Goal: Task Accomplishment & Management: Manage account settings

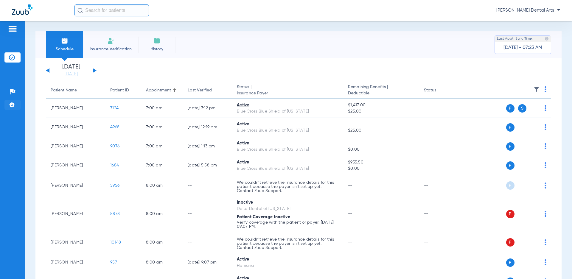
click at [11, 107] on img at bounding box center [12, 105] width 6 height 6
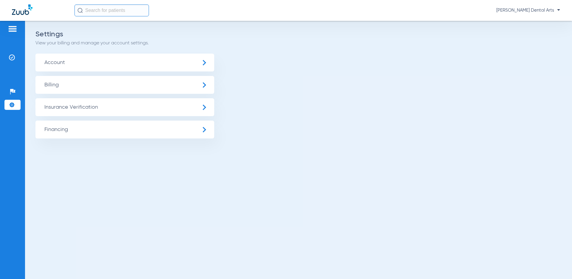
click at [125, 106] on span "Insurance Verification" at bounding box center [124, 107] width 179 height 18
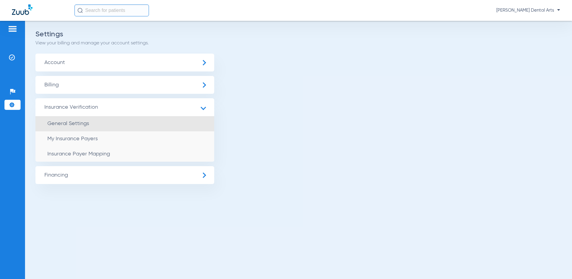
click at [90, 125] on li "General Settings" at bounding box center [124, 123] width 179 height 15
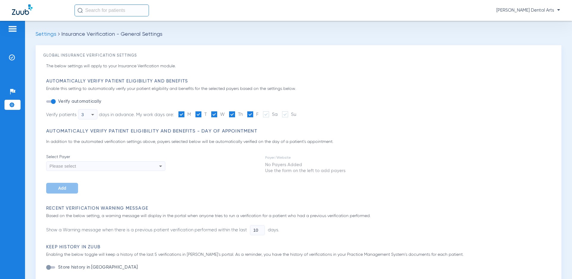
type input "0"
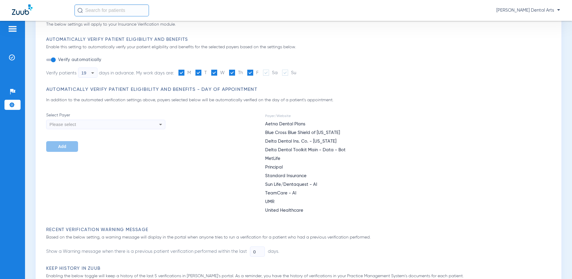
scroll to position [30, 0]
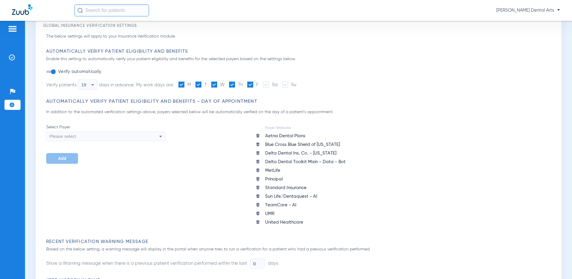
click at [155, 136] on div "Please select" at bounding box center [105, 136] width 119 height 10
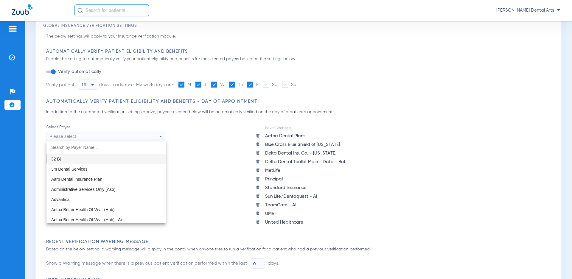
click at [155, 136] on div at bounding box center [286, 139] width 572 height 279
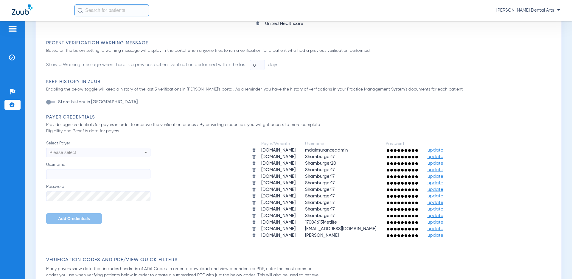
scroll to position [268, 0]
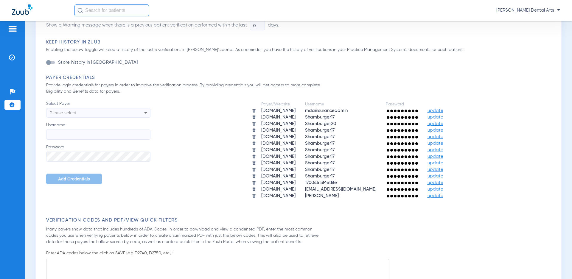
click at [144, 113] on icon at bounding box center [145, 112] width 7 height 7
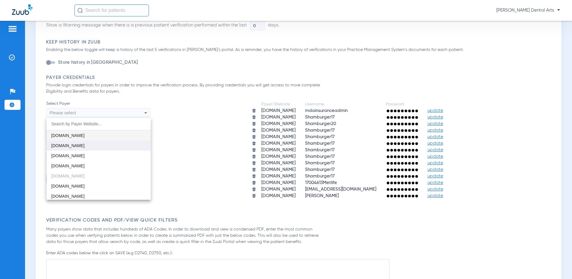
click at [69, 142] on mat-option "[DOMAIN_NAME]" at bounding box center [98, 146] width 104 height 10
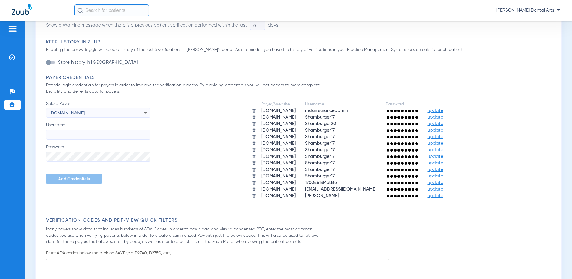
paste input "shamburger17"
type input "shamburger17"
click at [41, 180] on div "Global Insurance Verification Settings The below settings will apply to your In…" at bounding box center [298, 154] width 526 height 755
click at [54, 180] on button "Add Credentials" at bounding box center [74, 179] width 56 height 11
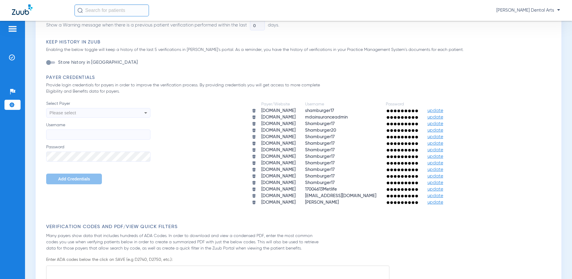
click at [105, 111] on div "Please select" at bounding box center [88, 113] width 78 height 10
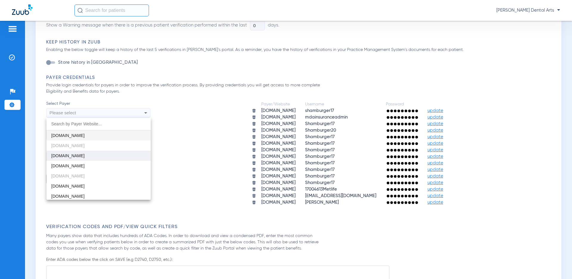
click at [70, 155] on span "[DOMAIN_NAME]" at bounding box center [67, 155] width 33 height 5
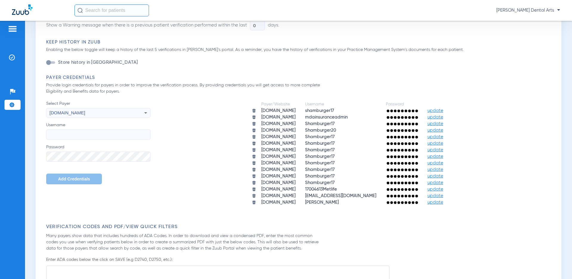
paste input "Shamburger17"
type input "Shamburger17"
click at [166, 153] on div "Payer/Website Username Password aetna.com shamburger17 update providers.bcbsal.…" at bounding box center [351, 153] width 403 height 105
click at [92, 176] on button "Add Credentials" at bounding box center [74, 179] width 56 height 11
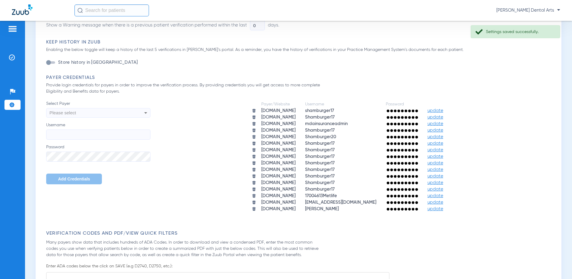
click at [141, 112] on div "Please select" at bounding box center [98, 113] width 104 height 10
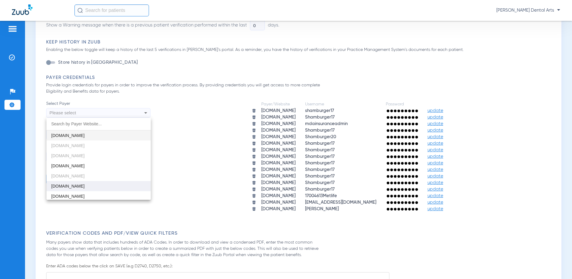
click at [80, 186] on span "[DOMAIN_NAME]" at bounding box center [67, 186] width 33 height 5
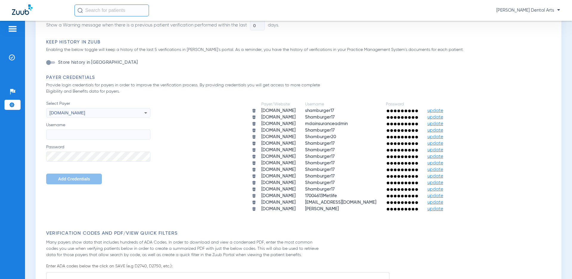
paste input "[PERSON_NAME]"
type input "[PERSON_NAME]"
click at [47, 176] on button "Add Credentials" at bounding box center [74, 179] width 56 height 11
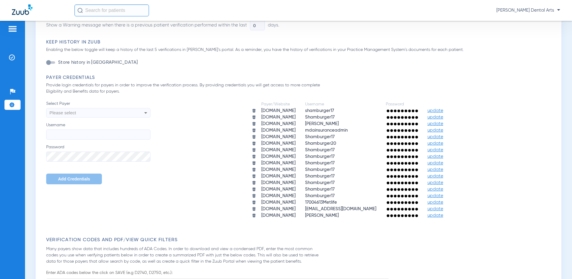
click at [443, 124] on span "update" at bounding box center [435, 124] width 16 height 4
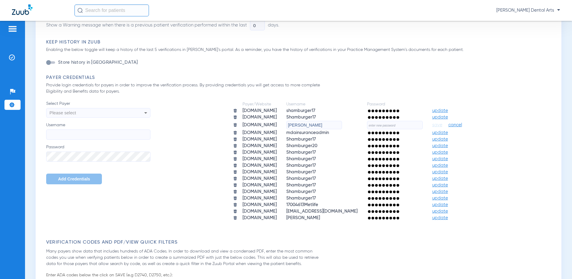
paste input "Mdental17!!"
type input "Mdental17!!"
click at [442, 125] on span "save" at bounding box center [437, 124] width 10 height 5
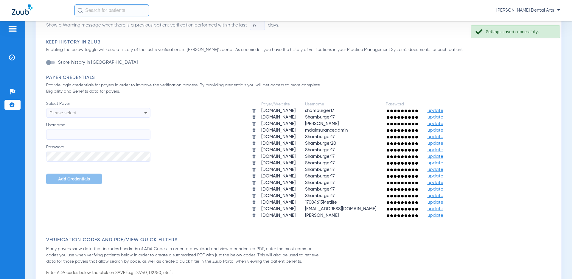
click at [141, 114] on div "Please select" at bounding box center [98, 113] width 104 height 10
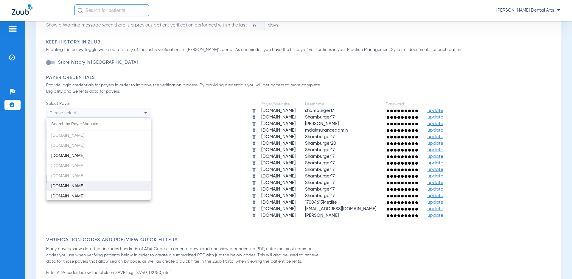
scroll to position [0, 0]
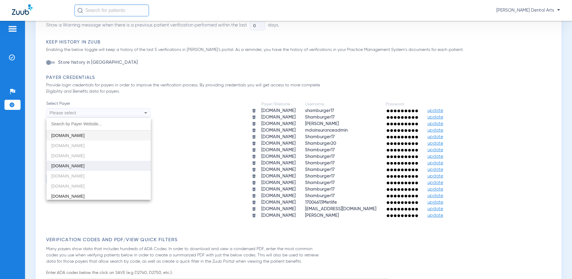
click at [70, 165] on span "[DOMAIN_NAME]" at bounding box center [67, 165] width 33 height 5
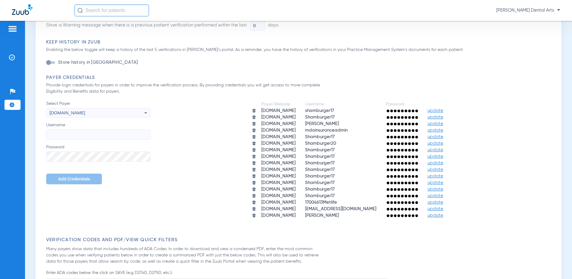
paste input "[EMAIL_ADDRESS][DOMAIN_NAME]"
type input "[EMAIL_ADDRESS][DOMAIN_NAME]"
click at [82, 177] on span "Add Credentials" at bounding box center [74, 179] width 32 height 5
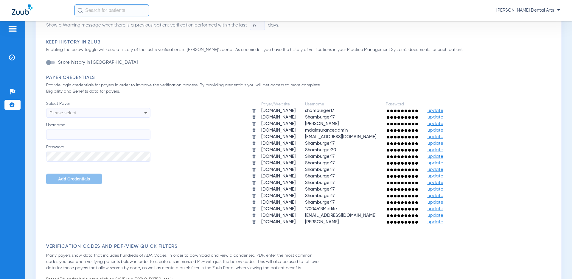
click at [68, 111] on span "Please select" at bounding box center [62, 112] width 27 height 5
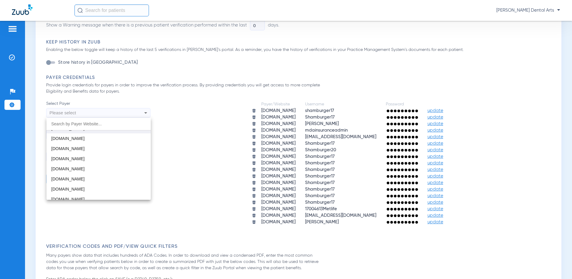
scroll to position [357, 0]
click at [63, 150] on span "[DOMAIN_NAME]" at bounding box center [67, 152] width 33 height 5
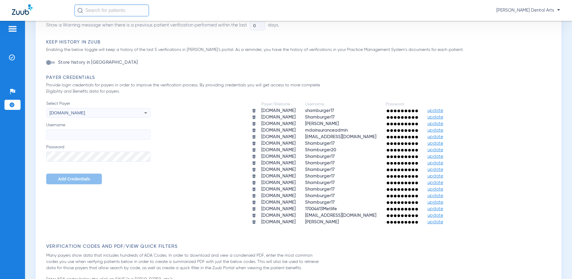
click at [83, 141] on div "Select Payer geha.com Username Password Add Credentials" at bounding box center [98, 143] width 104 height 84
click at [83, 135] on input "Username" at bounding box center [98, 135] width 104 height 10
type input "s"
type input "SHAMBURGER17"
click at [77, 180] on span "Add Credentials" at bounding box center [74, 179] width 32 height 5
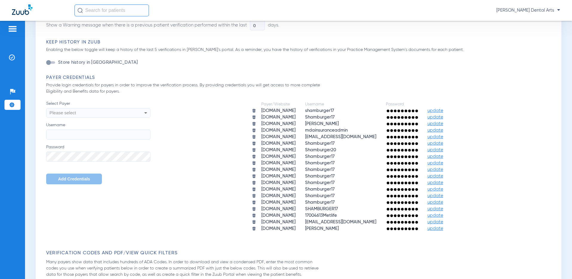
click at [112, 111] on div "Please select" at bounding box center [88, 113] width 78 height 10
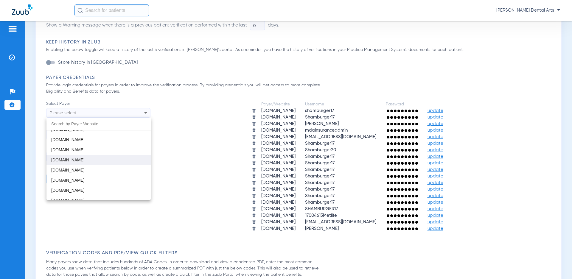
scroll to position [720, 0]
click at [81, 173] on span "[DOMAIN_NAME]" at bounding box center [67, 174] width 33 height 5
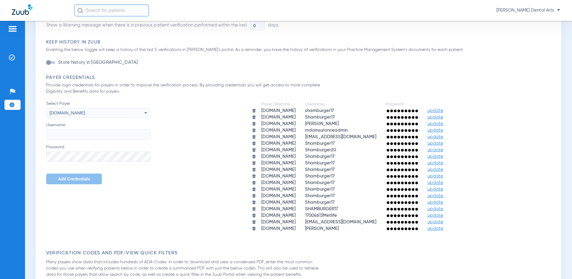
paste input "[PERSON_NAME]"
type input "[PERSON_NAME]"
click at [52, 175] on button "Add Credentials" at bounding box center [74, 179] width 56 height 11
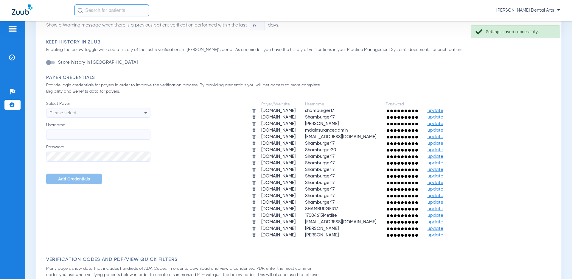
click at [132, 110] on div "Please select" at bounding box center [98, 113] width 104 height 10
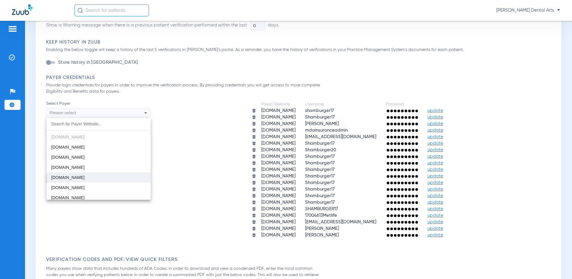
scroll to position [363, 0]
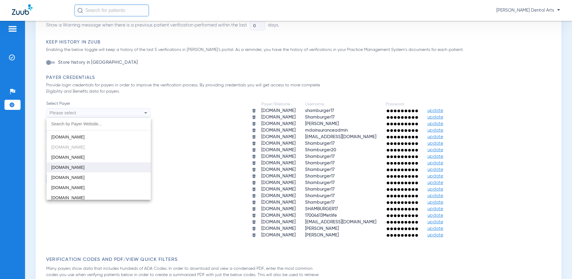
click at [105, 164] on mat-option "[DOMAIN_NAME]" at bounding box center [98, 167] width 104 height 10
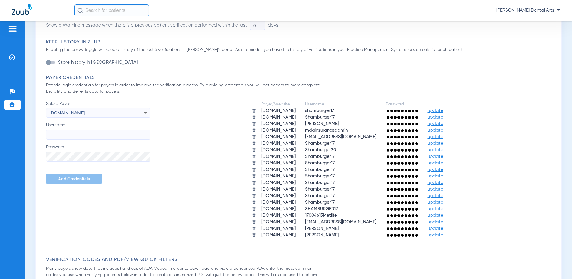
paste input "Shamburger1"
type input "Shamburger1"
click at [51, 182] on button "Add Credentials" at bounding box center [74, 179] width 56 height 11
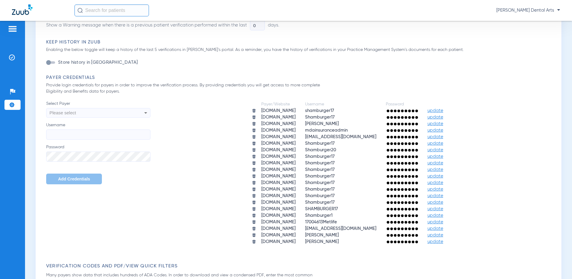
click at [143, 115] on icon at bounding box center [145, 112] width 7 height 7
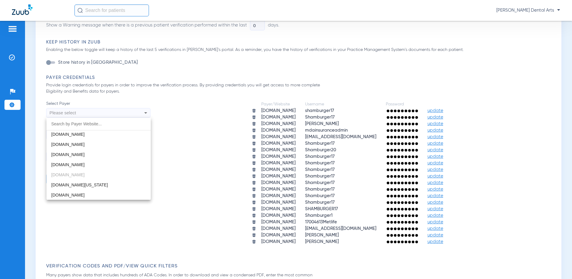
scroll to position [476, 0]
click at [192, 161] on div at bounding box center [286, 139] width 572 height 279
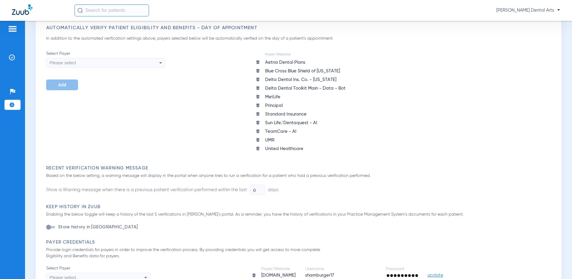
scroll to position [89, 0]
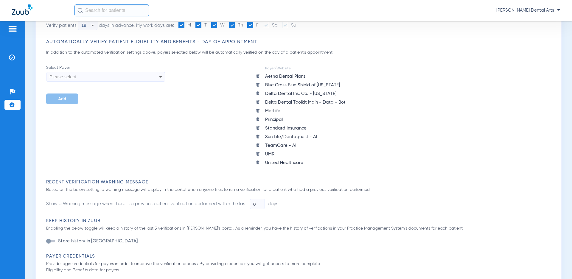
click at [159, 78] on icon at bounding box center [160, 76] width 7 height 7
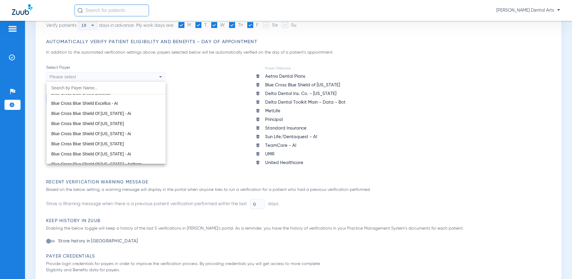
scroll to position [447, 0]
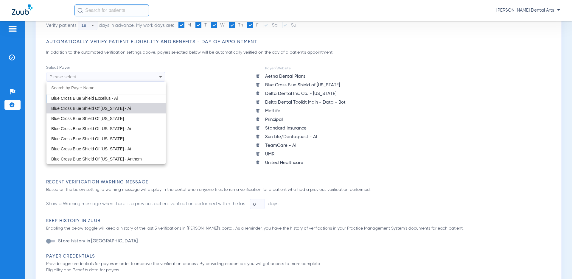
click at [118, 109] on span "Blue Cross Blue Shield Of Alabama - Ai" at bounding box center [91, 108] width 80 height 5
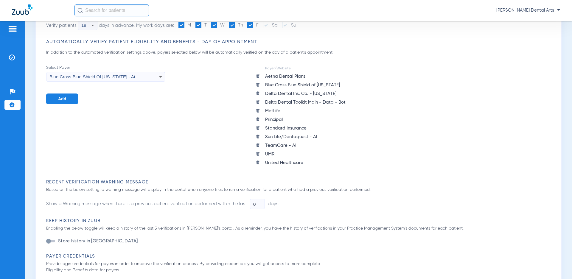
click at [59, 98] on span "Add" at bounding box center [62, 98] width 8 height 5
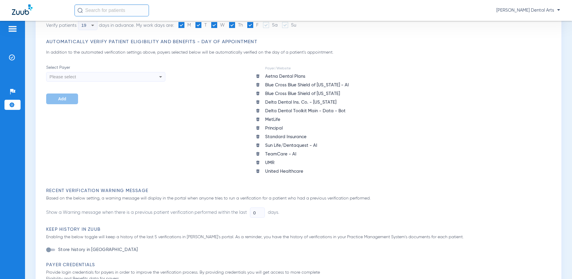
click at [160, 74] on icon at bounding box center [160, 76] width 7 height 7
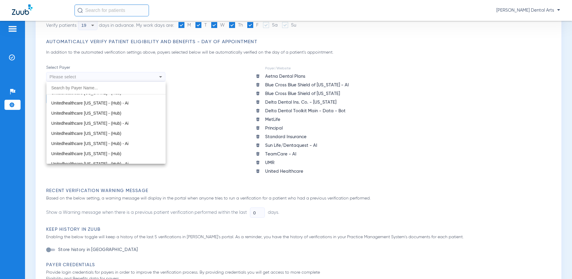
scroll to position [4669, 0]
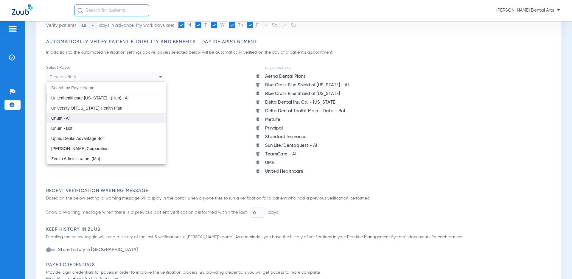
click at [66, 118] on span "Unum - Ai" at bounding box center [60, 118] width 18 height 5
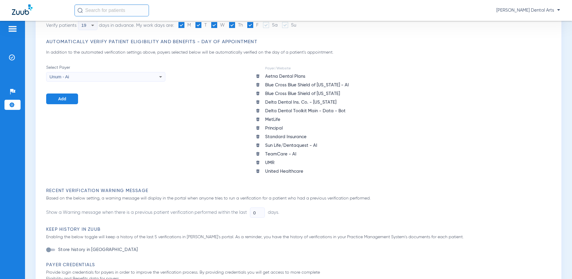
click at [64, 98] on span "Add" at bounding box center [62, 98] width 8 height 5
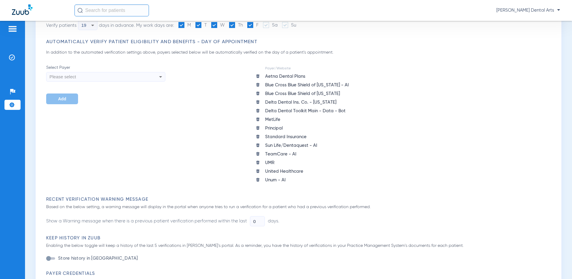
click at [160, 77] on icon at bounding box center [160, 76] width 3 height 1
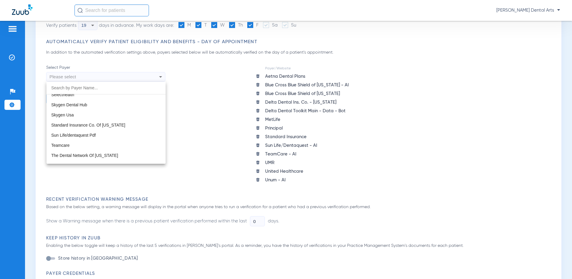
scroll to position [3438, 0]
click at [90, 155] on mat-option "Teamcare" at bounding box center [105, 154] width 119 height 10
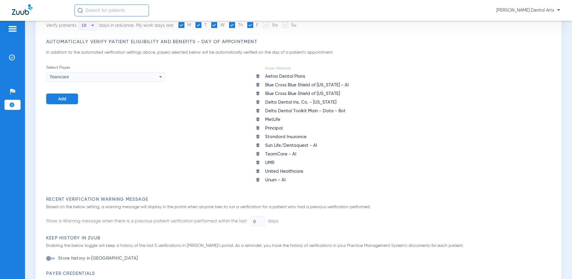
click at [68, 96] on button "Add" at bounding box center [62, 99] width 32 height 11
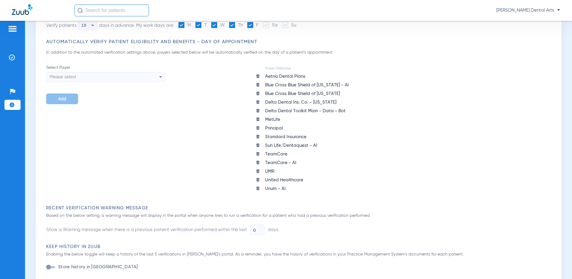
click at [162, 77] on icon at bounding box center [160, 76] width 7 height 7
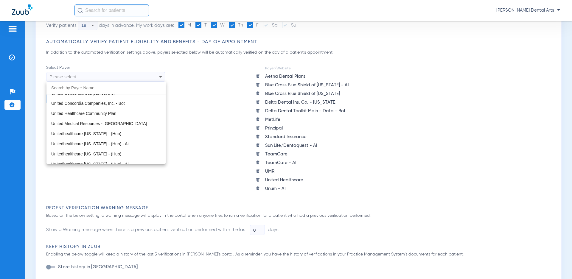
scroll to position [3705, 0]
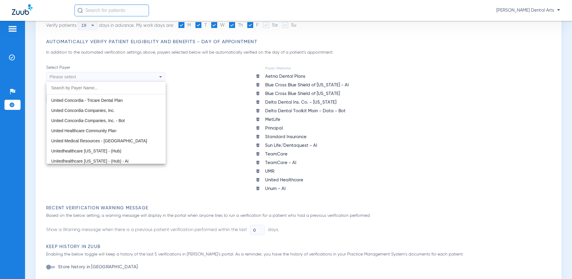
click at [169, 161] on div at bounding box center [286, 139] width 572 height 279
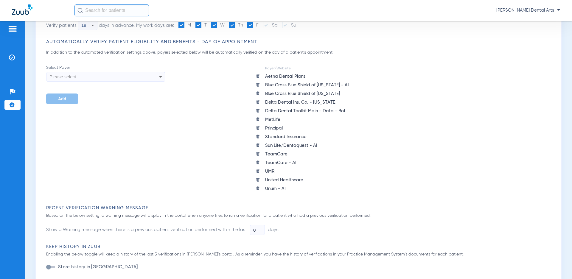
scroll to position [0, 0]
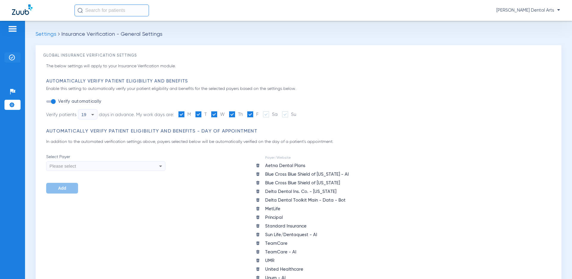
click at [9, 59] on li "Insurance Verification" at bounding box center [12, 57] width 16 height 10
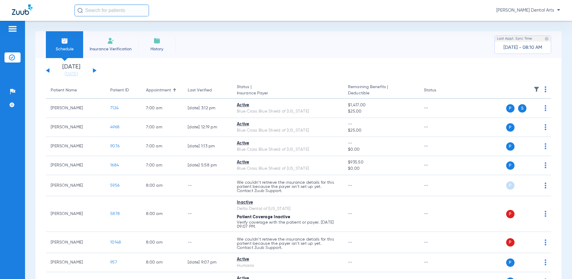
click at [544, 90] on img at bounding box center [545, 89] width 2 height 6
click at [521, 112] on span "Verify All" at bounding box center [517, 113] width 37 height 4
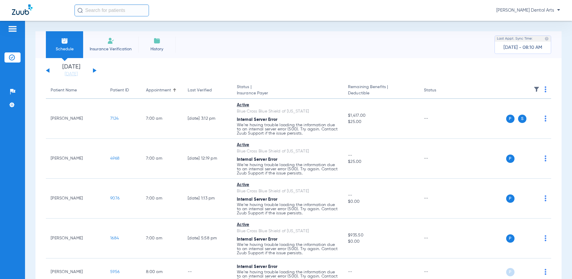
click at [544, 89] on img at bounding box center [545, 89] width 2 height 6
click at [512, 113] on span "Verify All" at bounding box center [517, 113] width 37 height 4
click at [544, 90] on img at bounding box center [545, 89] width 2 height 6
click at [520, 111] on span "Verify All" at bounding box center [517, 113] width 37 height 4
click at [544, 88] on img at bounding box center [545, 89] width 2 height 6
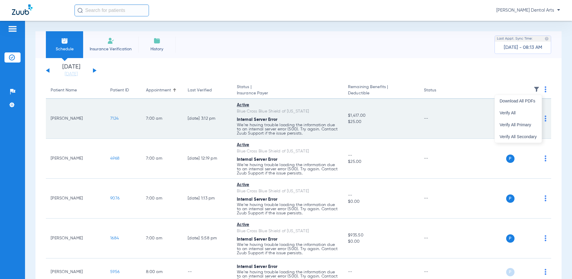
drag, startPoint x: 514, startPoint y: 112, endPoint x: 136, endPoint y: 109, distance: 377.6
click at [514, 112] on span "Verify All" at bounding box center [517, 113] width 37 height 4
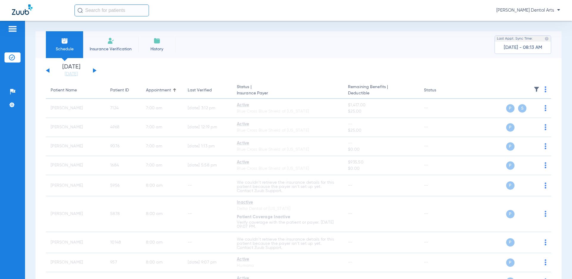
click at [94, 70] on button at bounding box center [95, 70] width 4 height 4
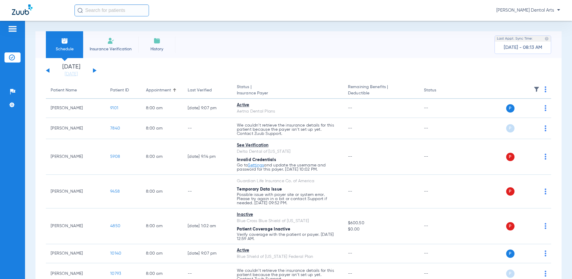
click at [544, 90] on img at bounding box center [545, 89] width 2 height 6
click at [512, 112] on span "Verify All" at bounding box center [517, 113] width 37 height 4
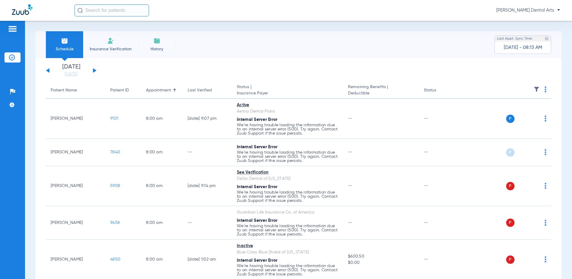
click at [277, 37] on div "Schedule Insurance Verification History Last Appt. Sync Time: Today - 08:13 AM" at bounding box center [298, 44] width 526 height 27
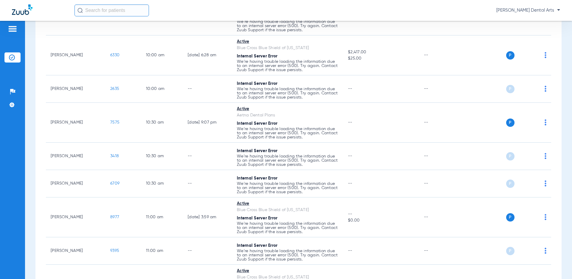
scroll to position [634, 0]
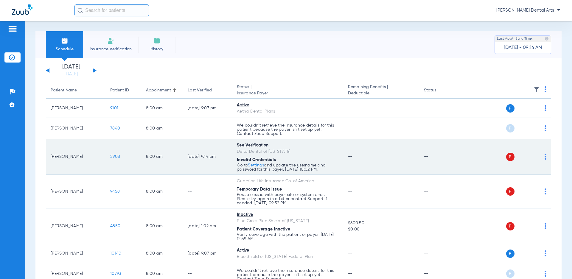
click at [261, 136] on p "Go to Settings and update the username and password for this payer. 08/13/25 10…" at bounding box center [288, 129] width 102 height 13
click at [253, 165] on link "Settings" at bounding box center [256, 165] width 16 height 4
click at [259, 166] on link "Settings" at bounding box center [256, 165] width 16 height 4
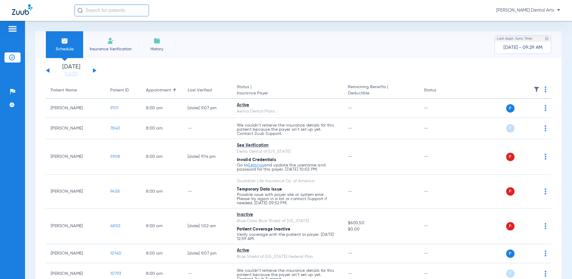
click at [544, 92] on span at bounding box center [545, 91] width 2 height 4
click at [510, 114] on span "Verify All" at bounding box center [517, 113] width 37 height 4
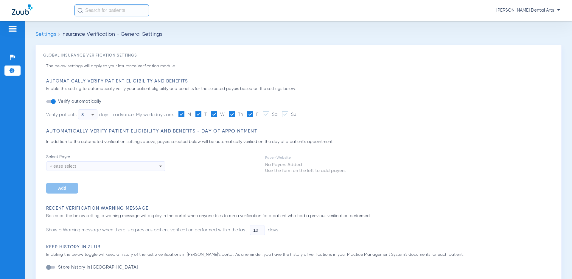
type input "0"
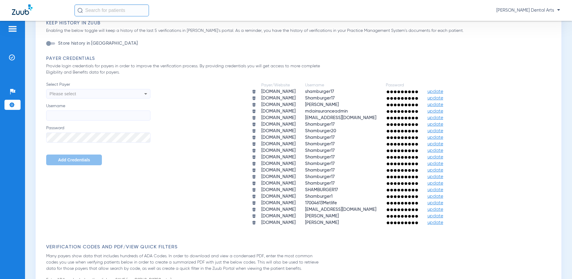
scroll to position [328, 0]
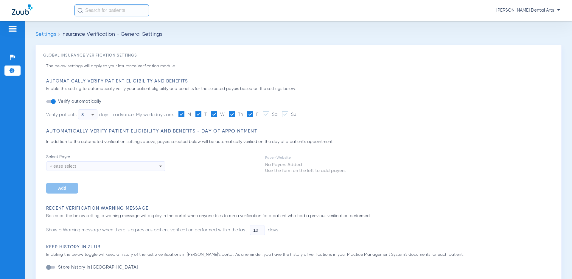
type input "0"
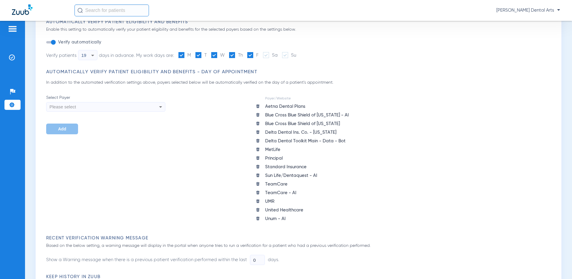
scroll to position [60, 0]
click at [158, 106] on icon at bounding box center [160, 106] width 7 height 7
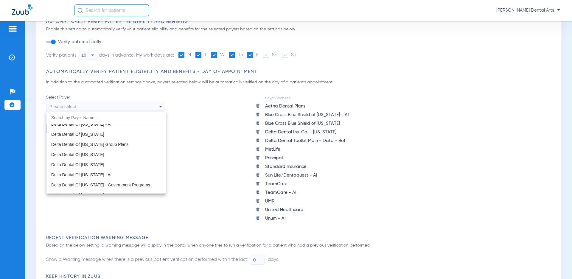
scroll to position [1281, 0]
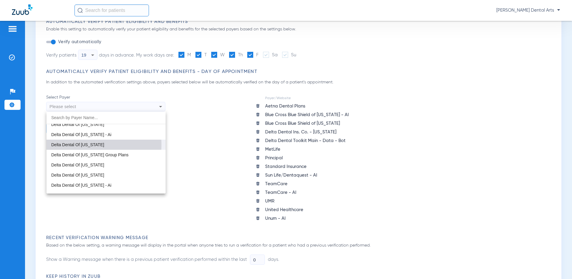
click at [81, 145] on span "Delta Dental Of Illinois" at bounding box center [77, 144] width 53 height 5
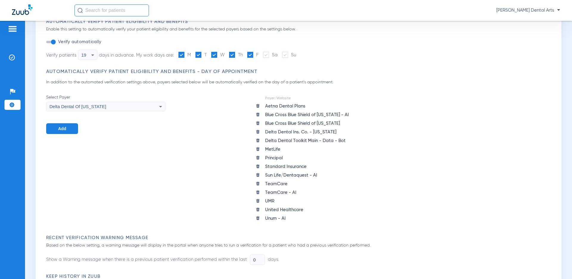
click at [71, 130] on button "Add" at bounding box center [62, 128] width 32 height 11
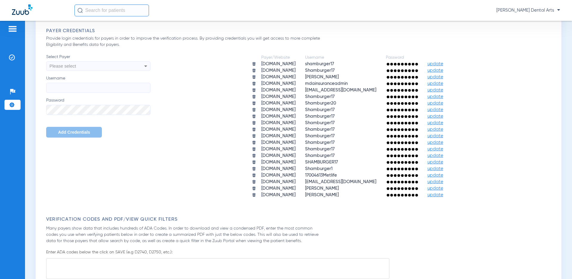
scroll to position [357, 0]
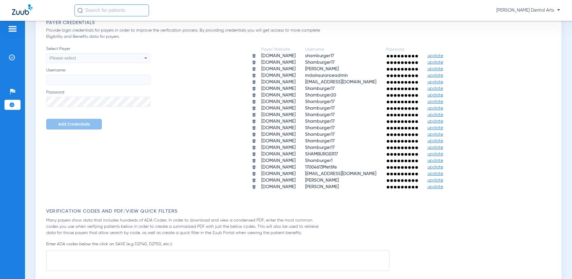
click at [443, 108] on span "update" at bounding box center [435, 108] width 16 height 4
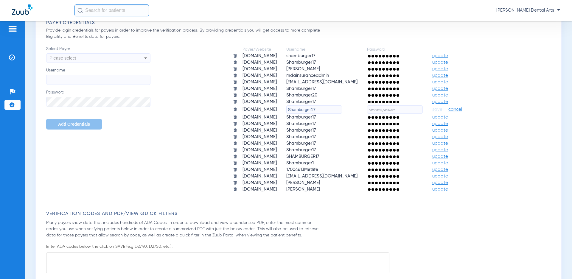
paste input "Mda@2017"
type input "Mda@2017"
click at [442, 108] on span "save" at bounding box center [437, 109] width 10 height 5
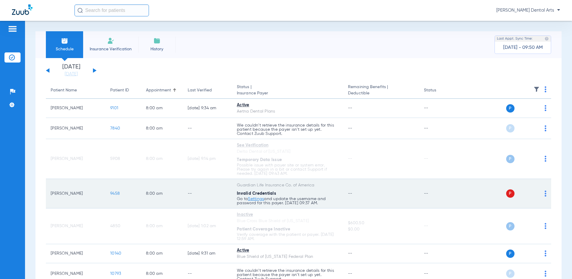
click at [261, 199] on link "Settings" at bounding box center [256, 199] width 16 height 4
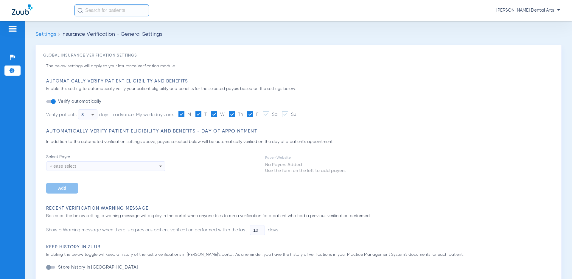
type input "0"
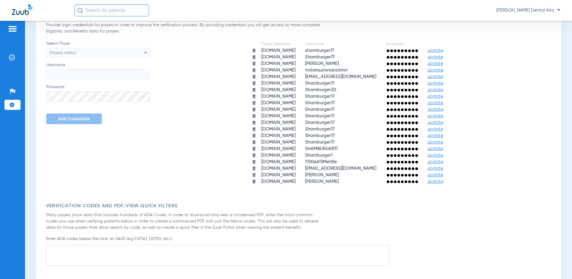
scroll to position [387, 0]
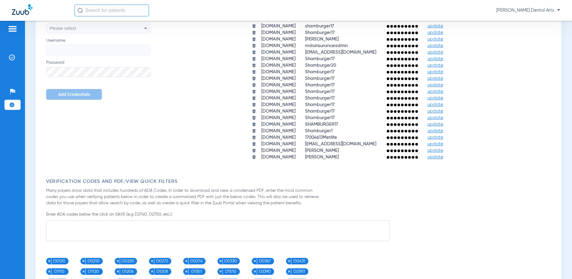
click at [502, 125] on div "Payer/Website Username Password [DOMAIN_NAME] shamburger17 update [DOMAIN_NAME]…" at bounding box center [351, 88] width 403 height 145
